Goal: Information Seeking & Learning: Find specific page/section

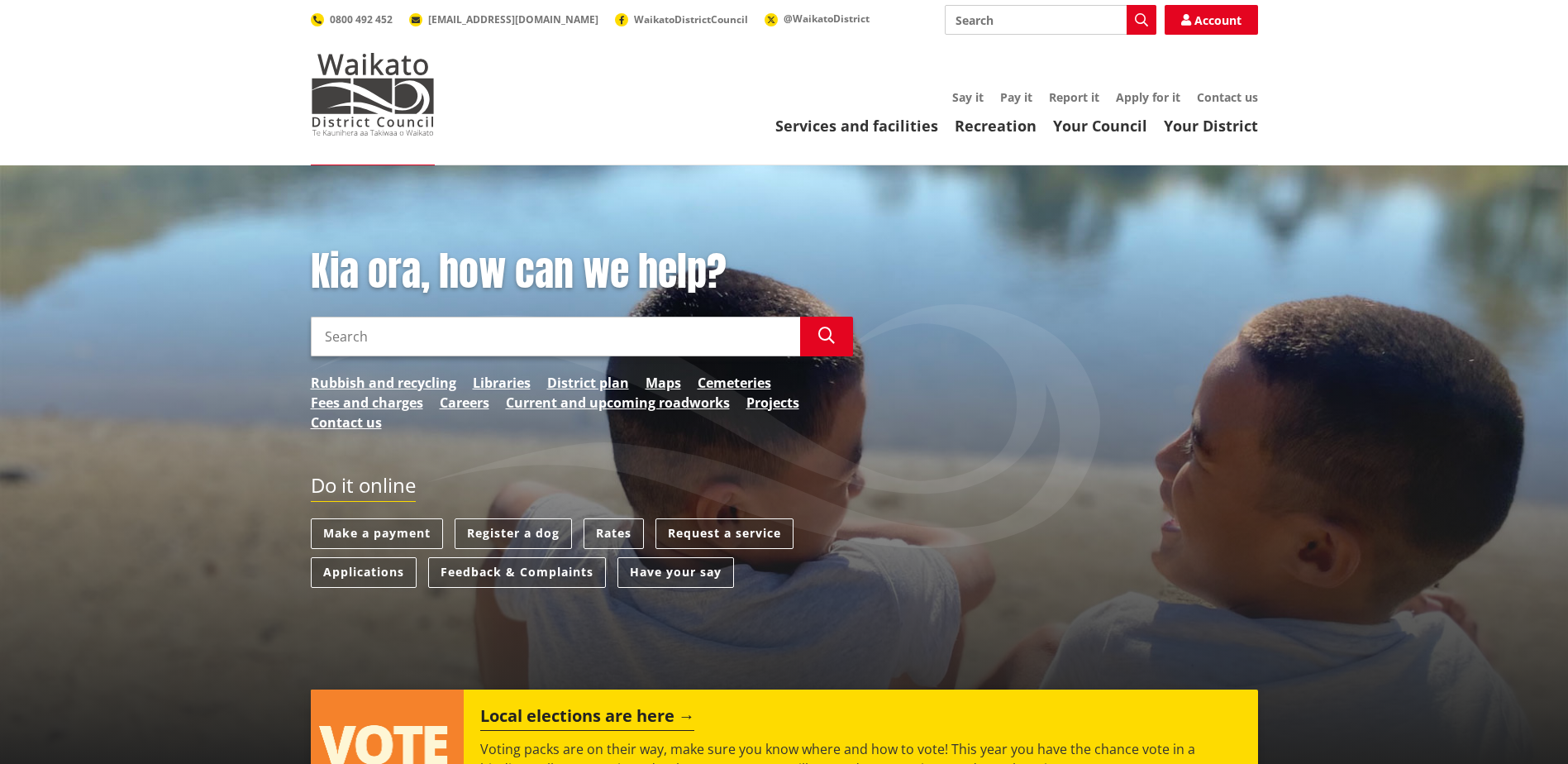
click at [459, 328] on input "Search" at bounding box center [556, 336] width 490 height 39
type input "reserve mamagement plans"
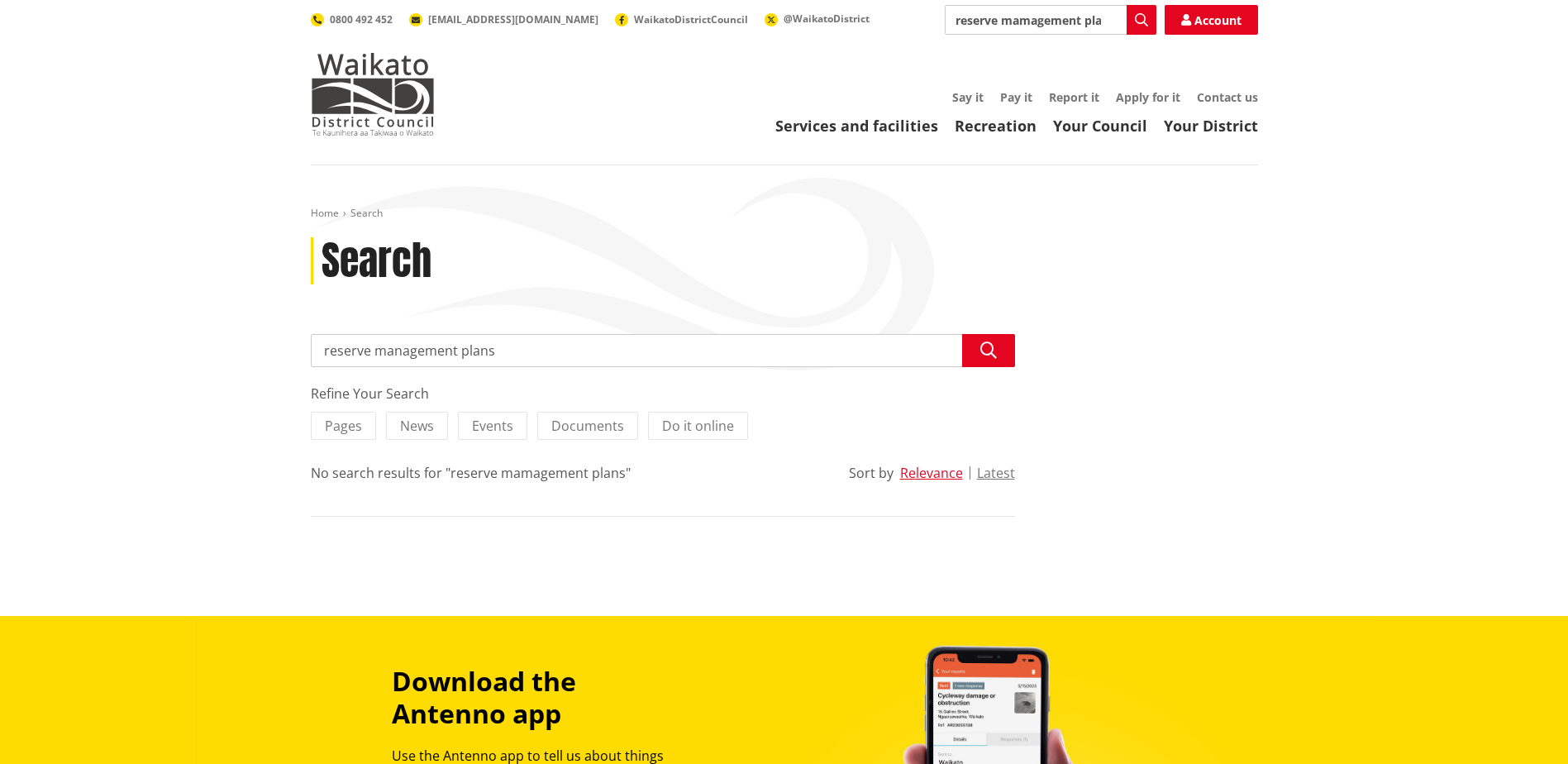
type input "reserve management plans"
click at [990, 347] on icon "button" at bounding box center [989, 351] width 17 height 17
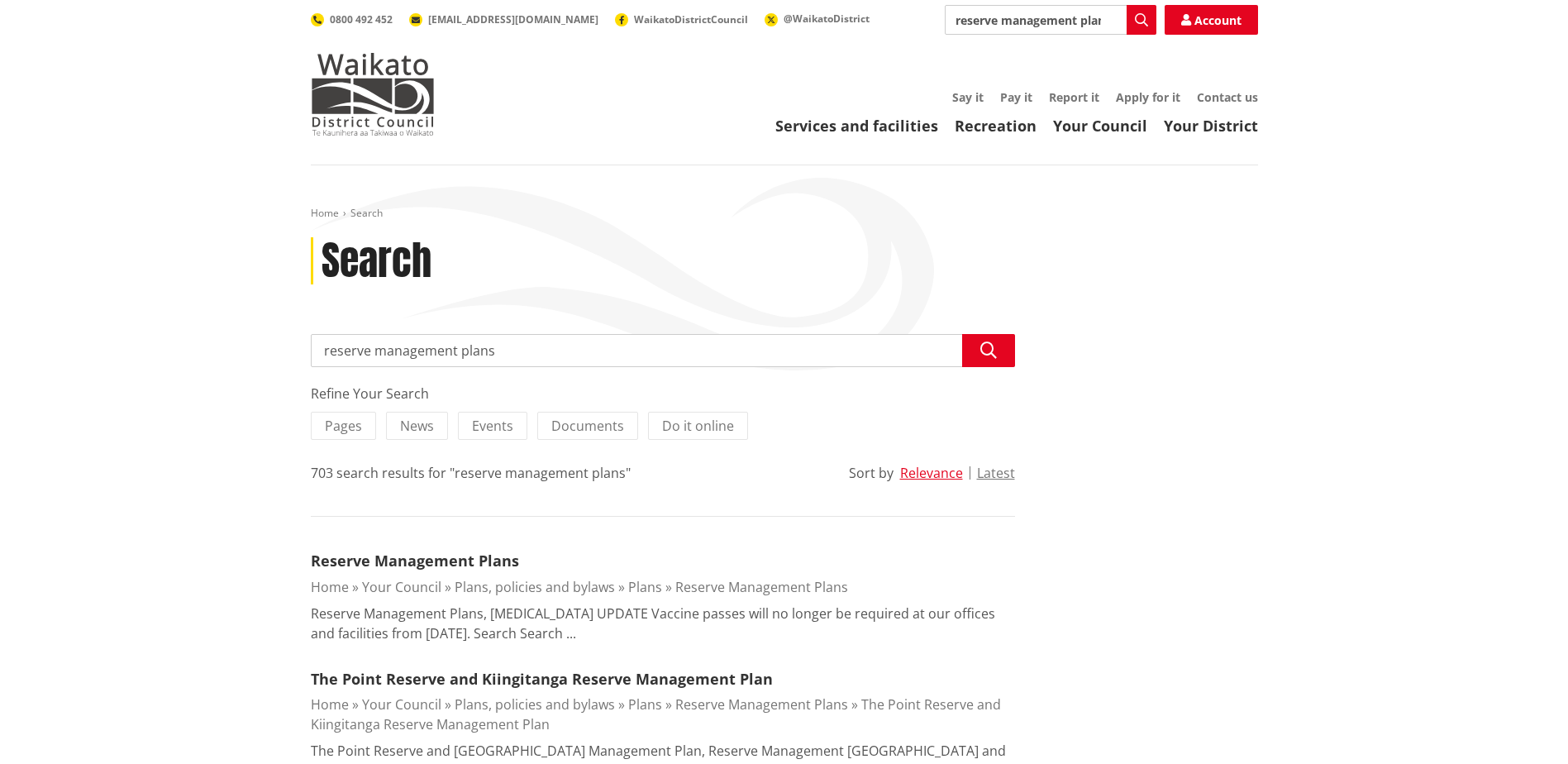
click at [479, 558] on link "Reserve Management Plans" at bounding box center [414, 561] width 208 height 20
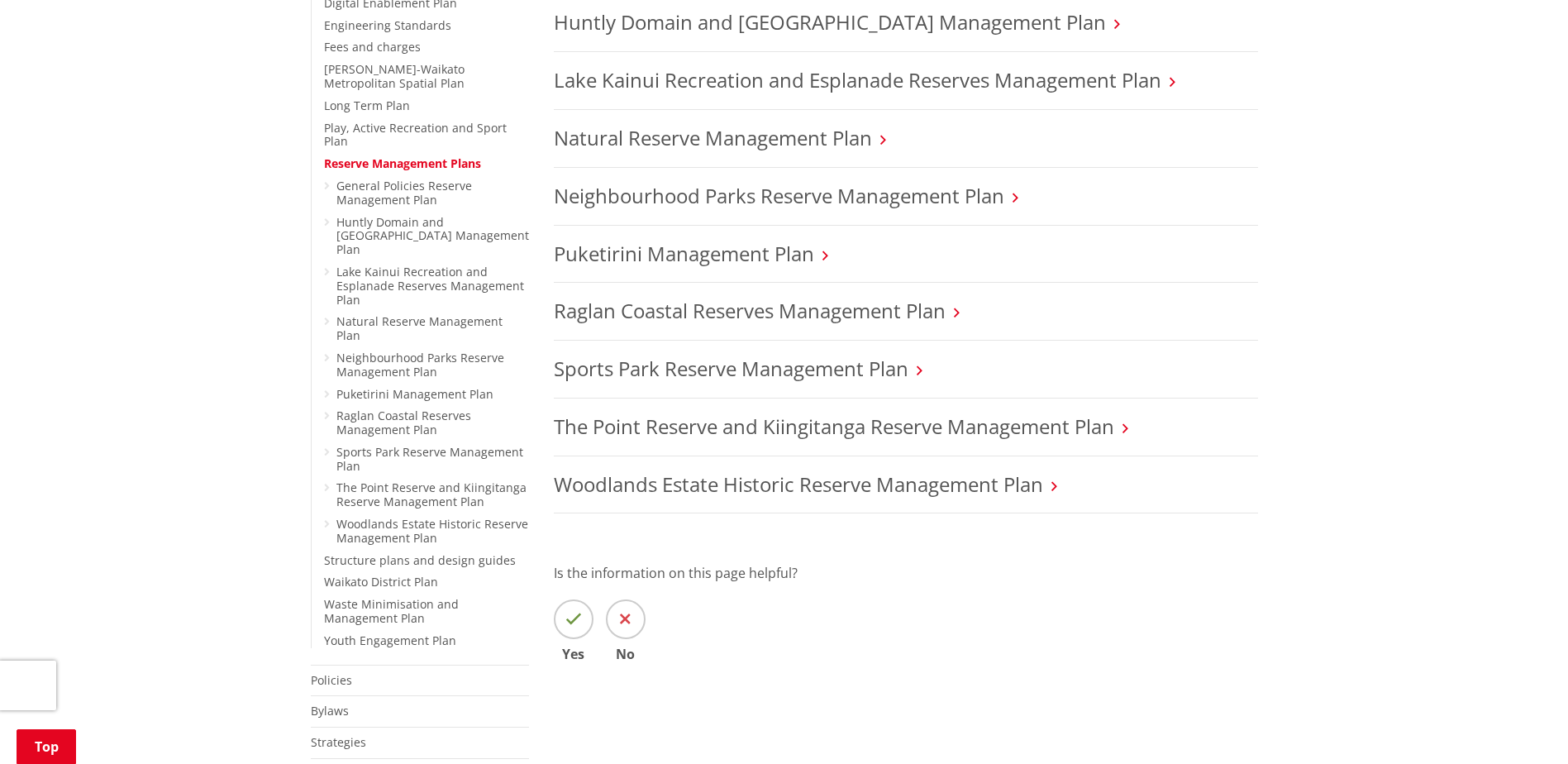
scroll to position [497, 0]
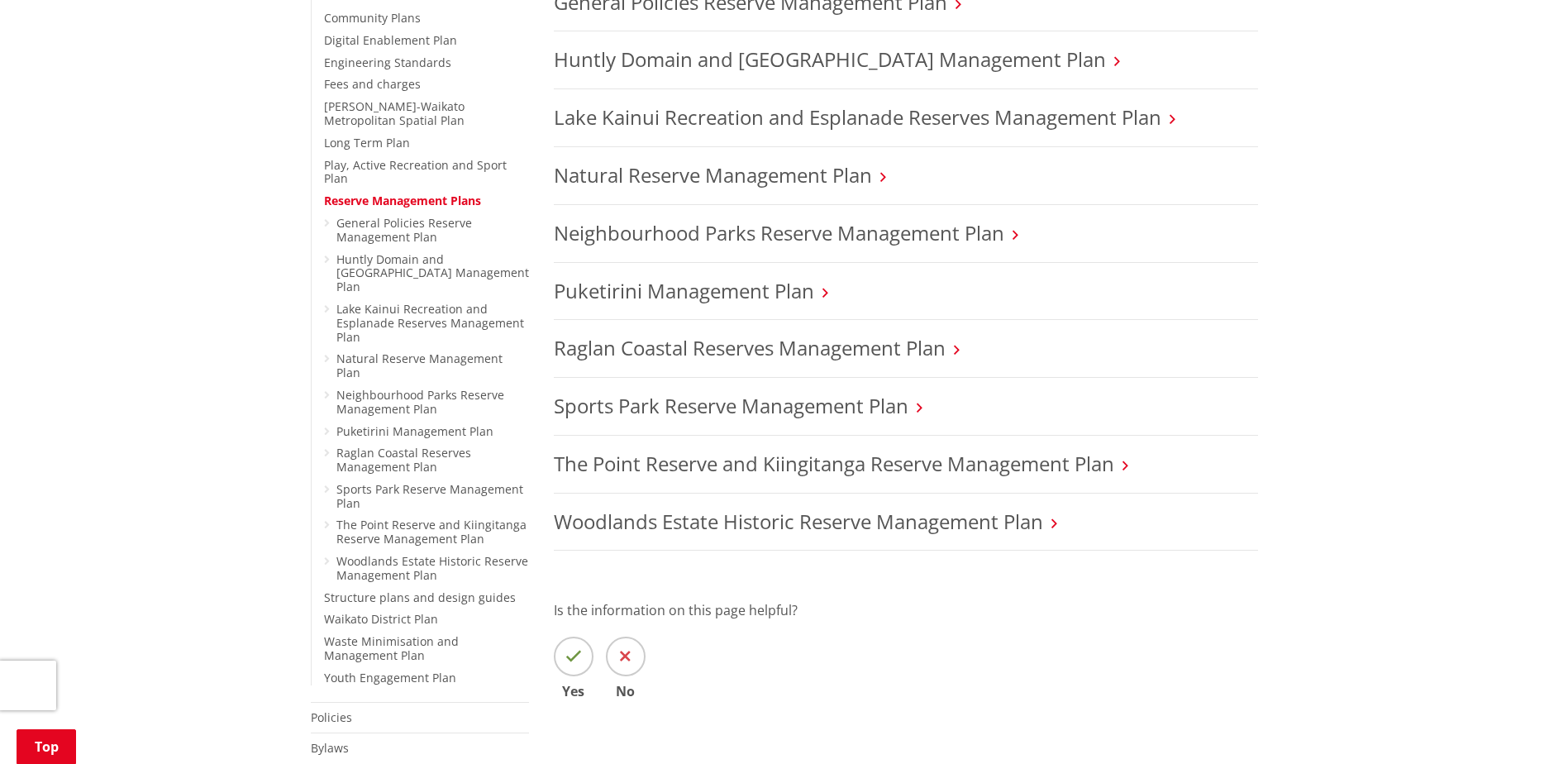
click at [840, 407] on link "Sports Park Reserve Management Plan" at bounding box center [731, 405] width 355 height 28
